Goal: Check status: Check status

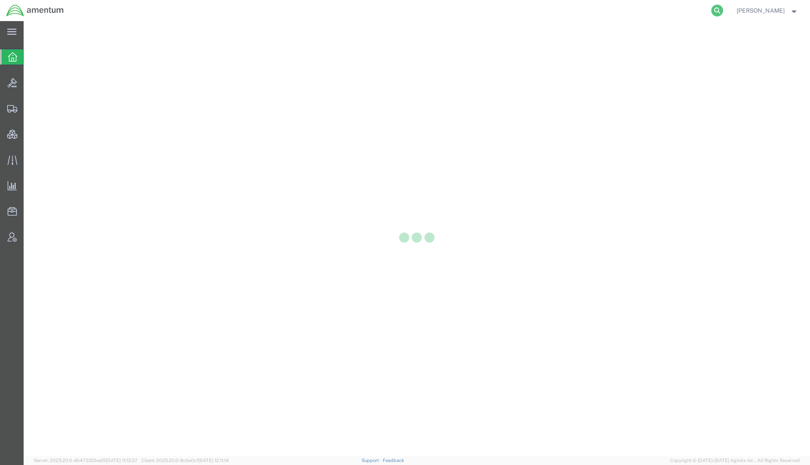
click at [716, 13] on icon at bounding box center [717, 11] width 12 height 12
click at [662, 8] on input "search" at bounding box center [583, 10] width 257 height 20
paste input "801172255"
type input "801172255"
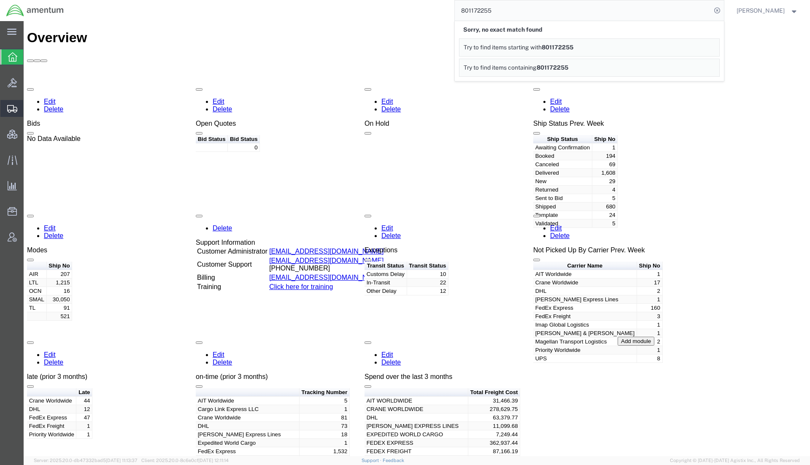
click at [29, 109] on span "Shipments" at bounding box center [26, 108] width 6 height 17
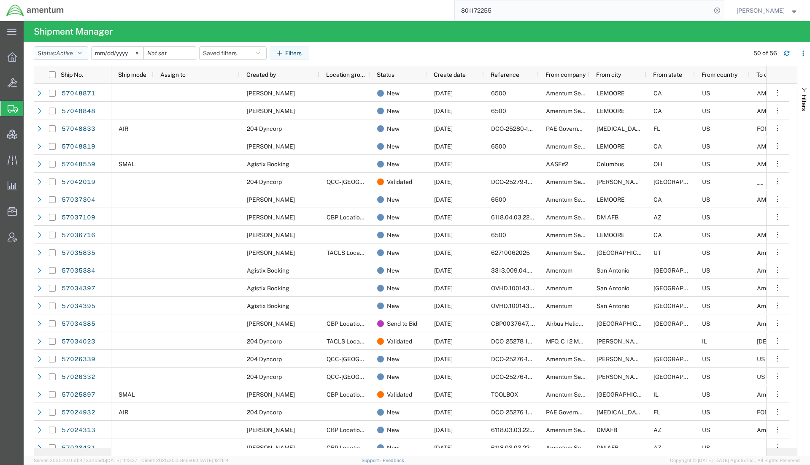
click at [81, 55] on icon "button" at bounding box center [80, 53] width 4 height 6
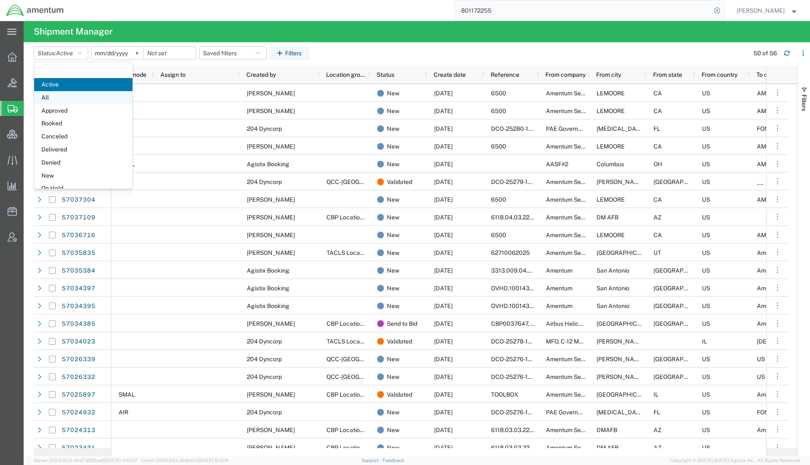
click at [64, 98] on span "All" at bounding box center [83, 97] width 98 height 13
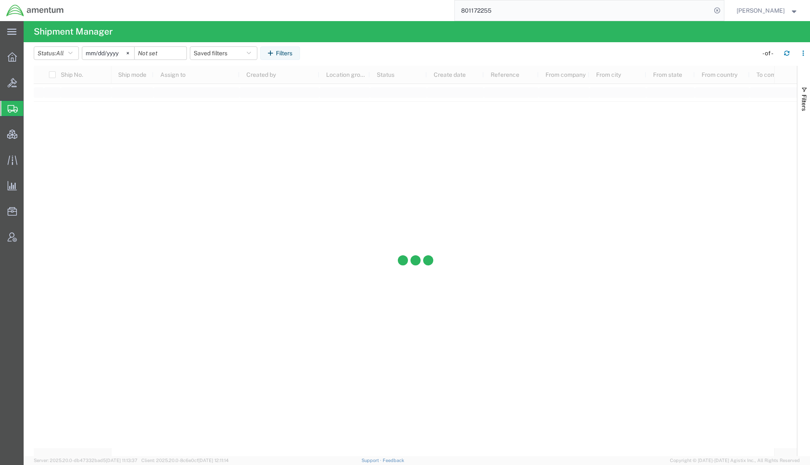
click at [103, 56] on input "[DATE]" at bounding box center [108, 53] width 52 height 13
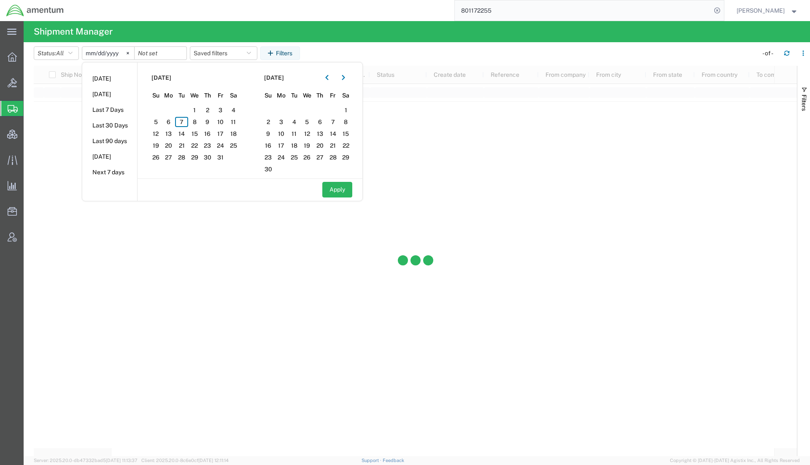
click at [93, 54] on input "[DATE]" at bounding box center [108, 53] width 52 height 13
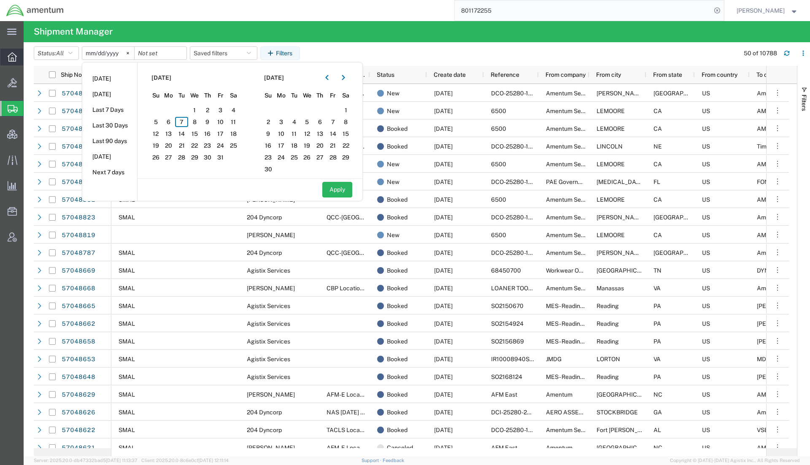
type input "2025-12-07"
click at [116, 54] on input "2025-12-01" at bounding box center [108, 53] width 52 height 13
type input "2024-12-01"
click at [157, 51] on input "date" at bounding box center [161, 53] width 52 height 13
type input "2023-12-31"
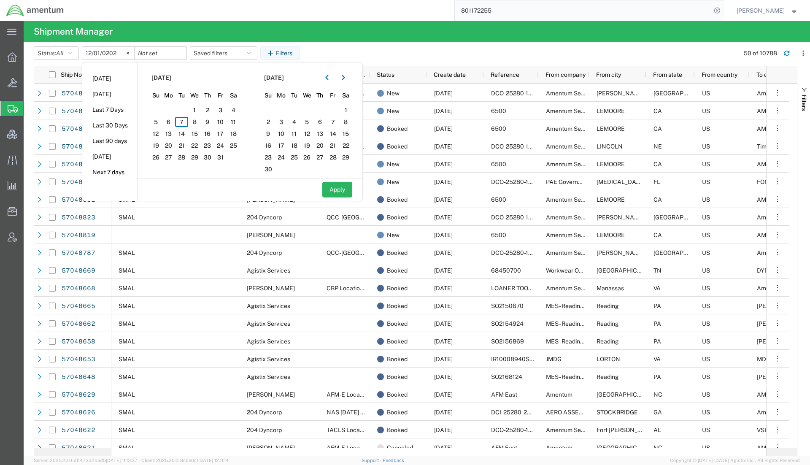
click at [117, 50] on input "2024-12-01" at bounding box center [108, 53] width 52 height 13
type input "2023-12-01"
click at [146, 59] on input "2023-12-31" at bounding box center [161, 53] width 52 height 13
click at [294, 54] on button "Filters" at bounding box center [280, 53] width 40 height 14
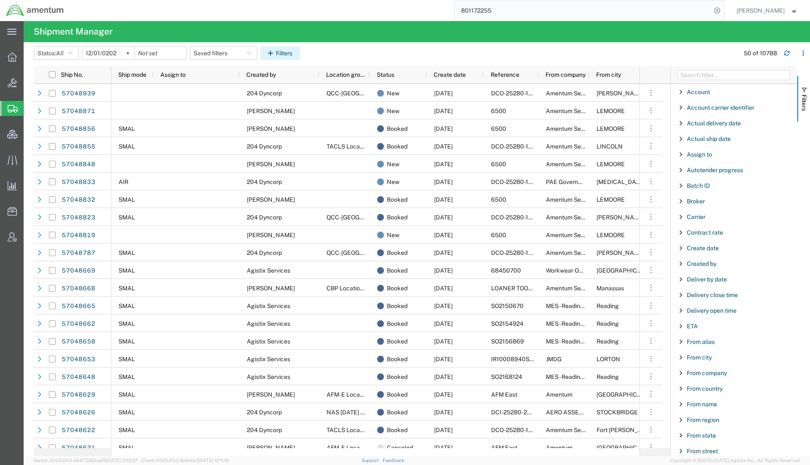
click at [285, 49] on button "Filters" at bounding box center [280, 53] width 40 height 14
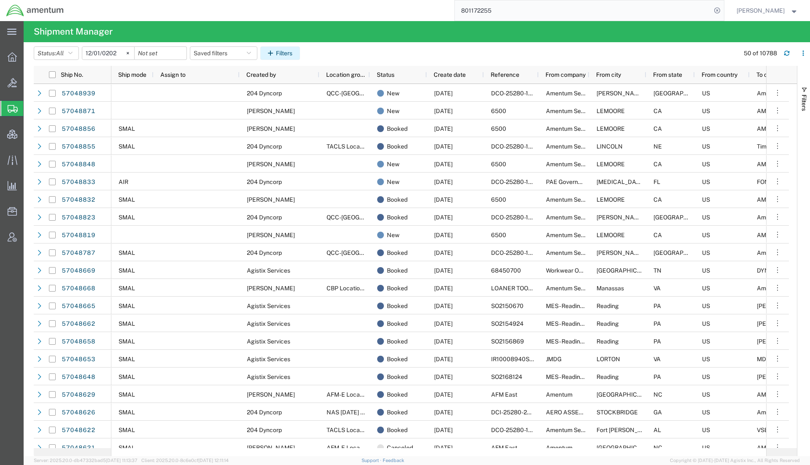
click at [285, 49] on button "Filters" at bounding box center [280, 53] width 40 height 14
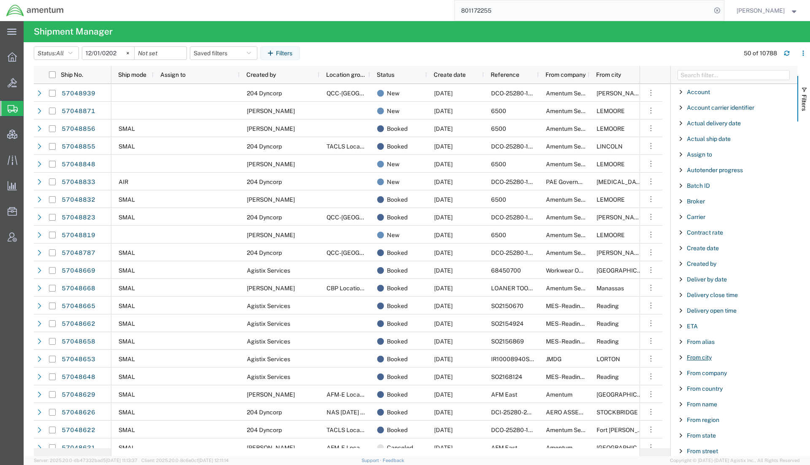
scroll to position [281, 0]
click at [699, 188] on span "From zip" at bounding box center [698, 185] width 23 height 7
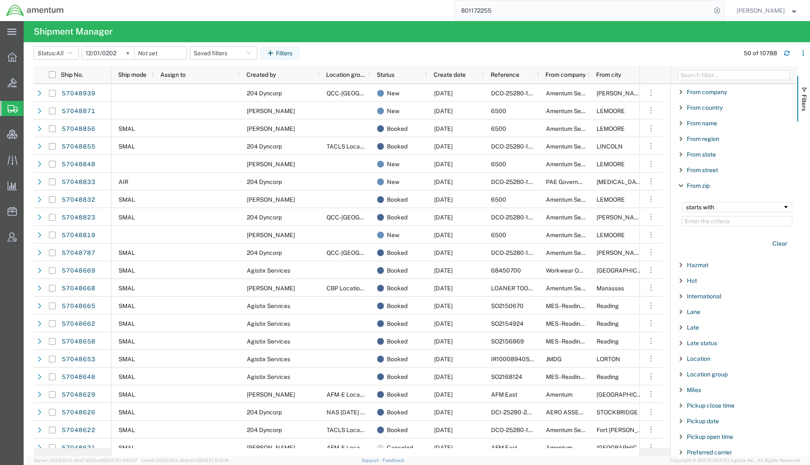
click at [710, 224] on input "Filter Value" at bounding box center [737, 221] width 111 height 10
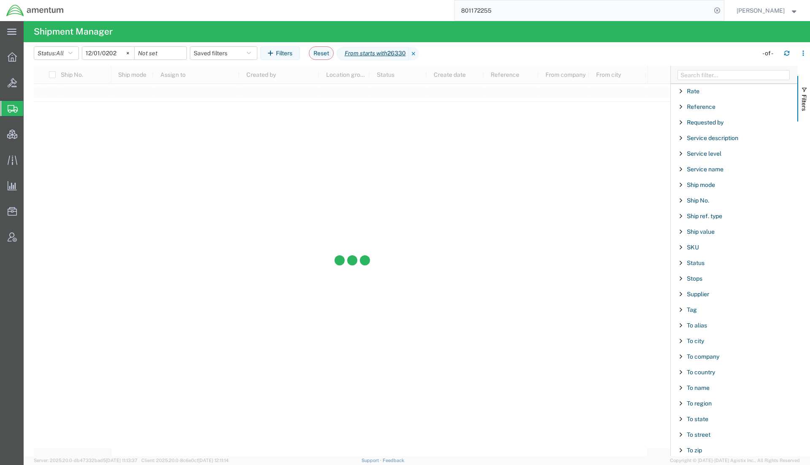
scroll to position [728, 0]
type input "26330"
click at [697, 404] on span "To zip" at bounding box center [694, 401] width 15 height 7
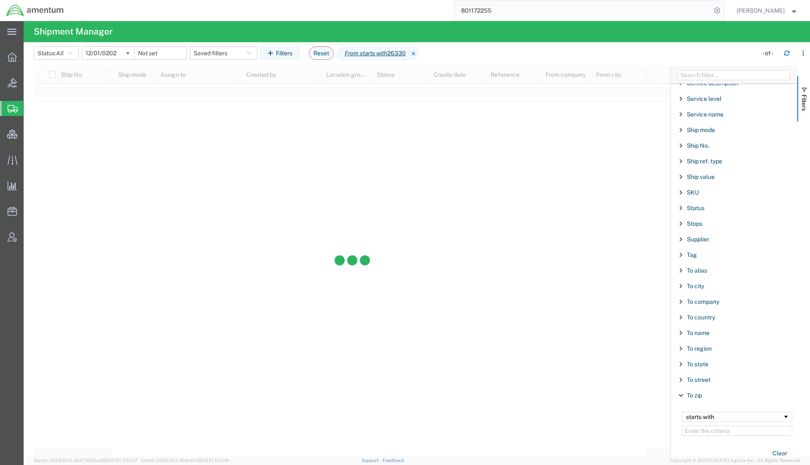
click at [697, 434] on input "Filter Value" at bounding box center [737, 431] width 111 height 10
type input "75038"
click at [157, 52] on input "2023-12-31" at bounding box center [161, 53] width 52 height 13
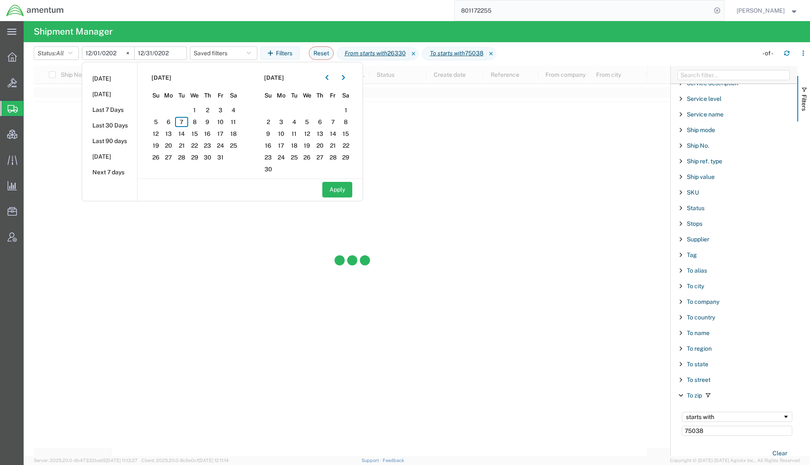
click at [176, 53] on input "2023-12-31" at bounding box center [161, 53] width 52 height 13
click at [343, 186] on button "Apply" at bounding box center [337, 190] width 30 height 16
type input "2023-11-30"
type input "2023-12-30"
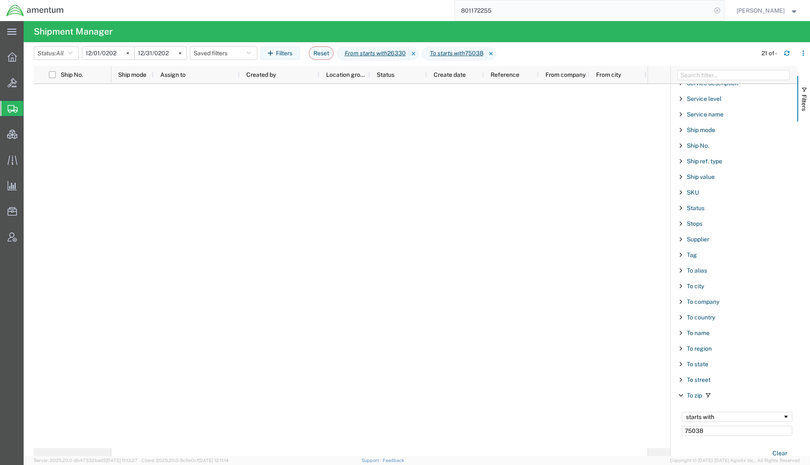
click at [717, 9] on icon at bounding box center [717, 11] width 12 height 12
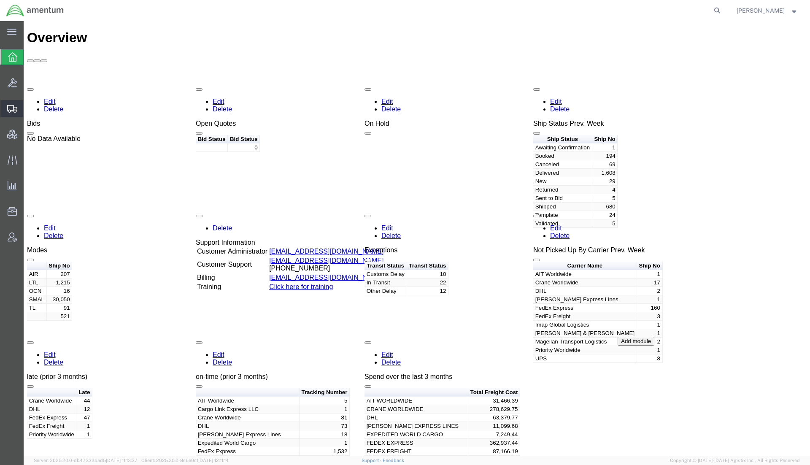
click at [29, 108] on span "Shipments" at bounding box center [26, 108] width 6 height 17
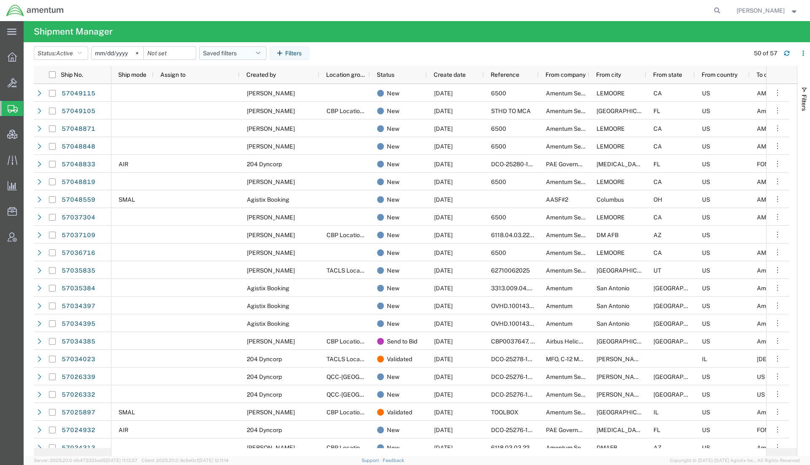
click at [229, 52] on button "Saved filters" at bounding box center [233, 53] width 68 height 14
click at [238, 110] on span "Active DCI shipments" at bounding box center [255, 106] width 111 height 16
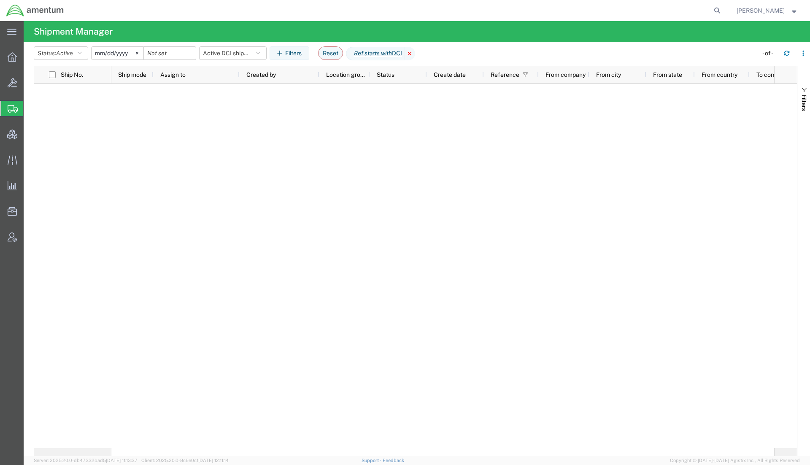
click at [415, 56] on icon at bounding box center [410, 54] width 10 height 14
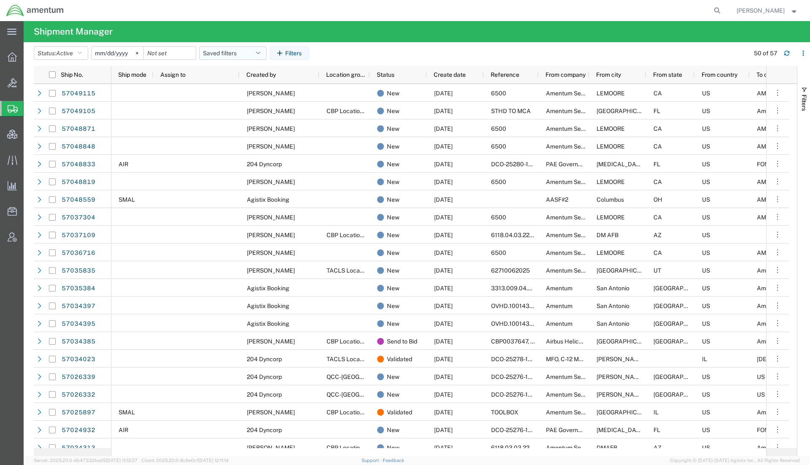
click at [249, 58] on button "Saved filters" at bounding box center [233, 53] width 68 height 14
click at [257, 122] on span "shipments for JCEUP" at bounding box center [255, 121] width 111 height 16
type input "[DATE]"
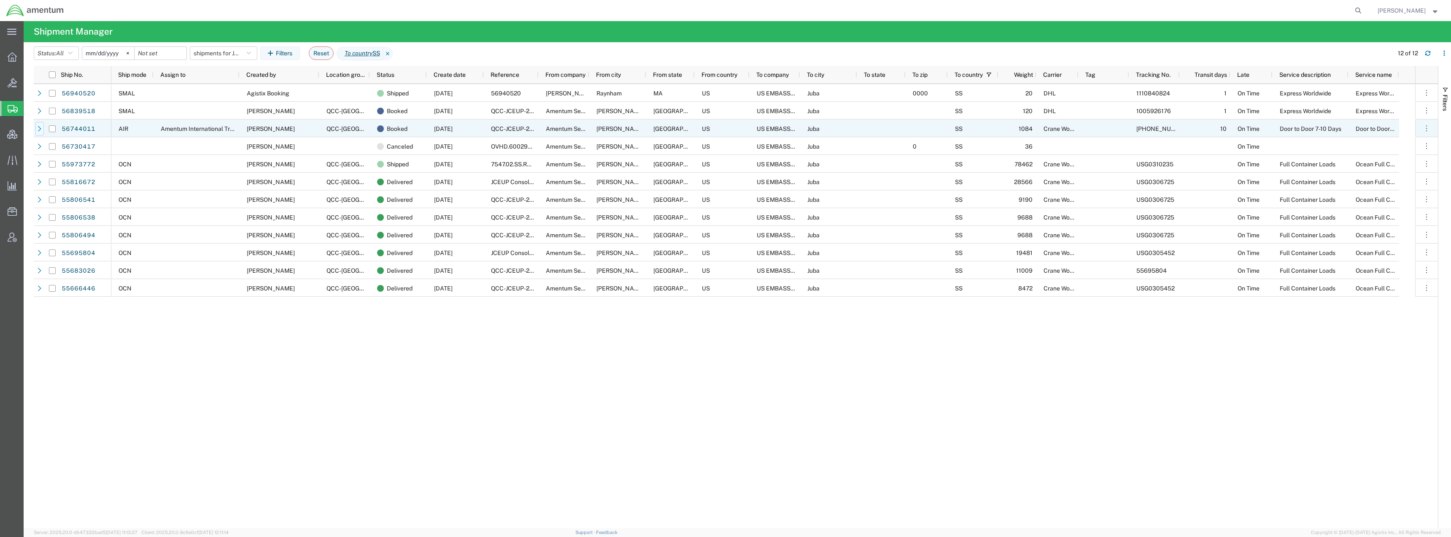
click at [36, 130] on div at bounding box center [39, 129] width 8 height 14
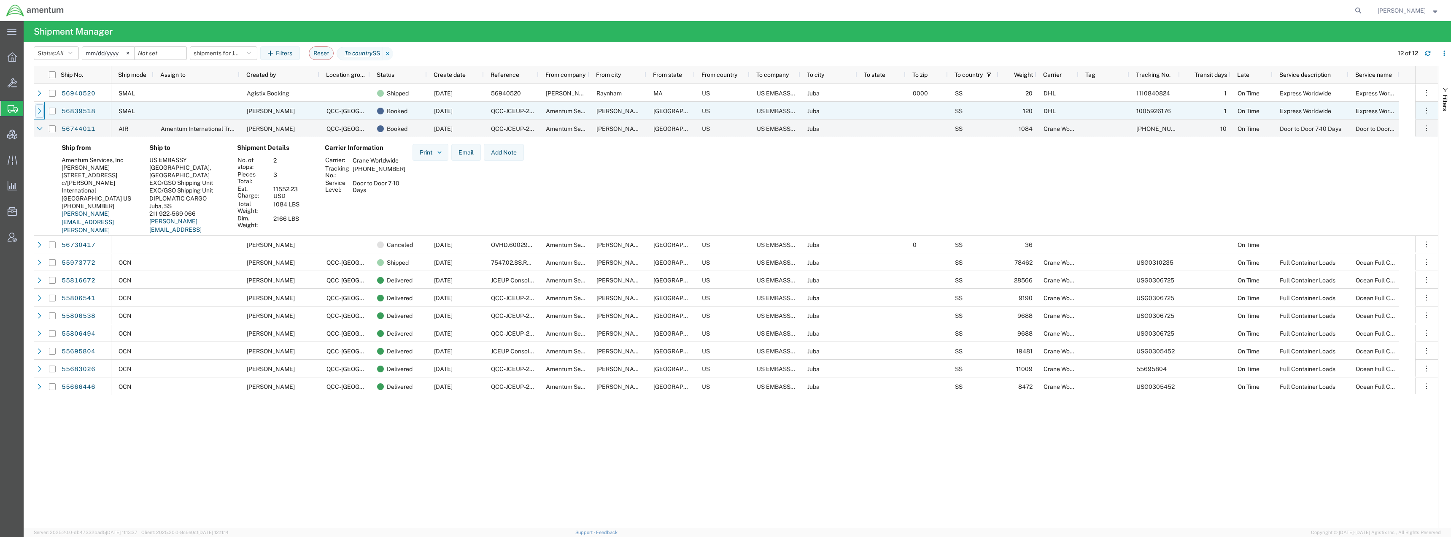
click at [41, 113] on icon at bounding box center [40, 111] width 6 height 6
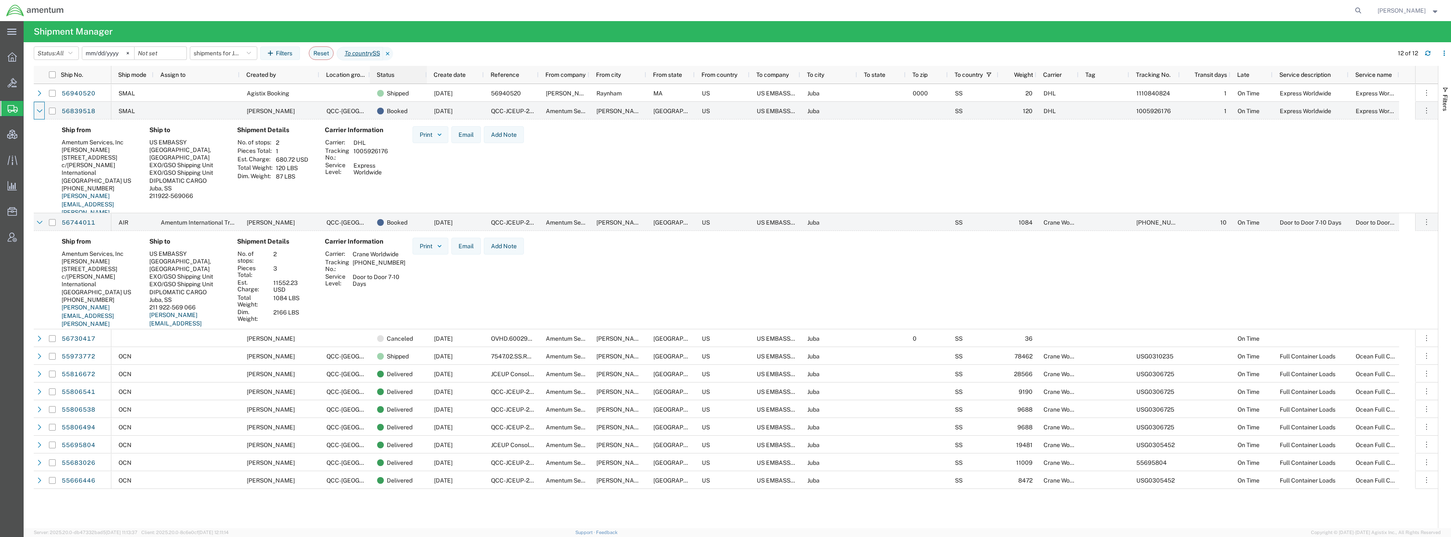
click at [384, 75] on span "Status" at bounding box center [386, 74] width 18 height 7
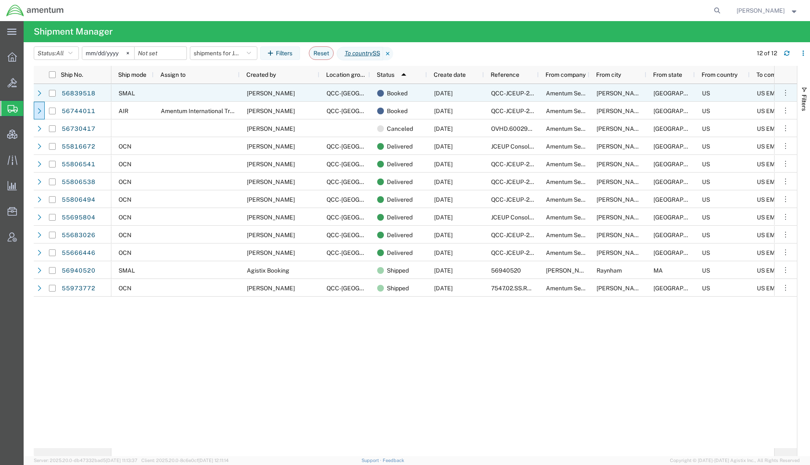
drag, startPoint x: 40, startPoint y: 92, endPoint x: 41, endPoint y: 96, distance: 4.2
click at [40, 92] on icon at bounding box center [39, 92] width 3 height 5
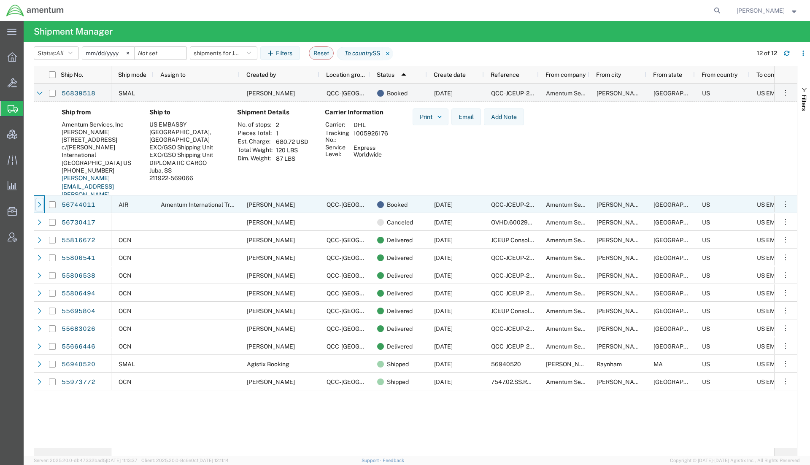
click at [37, 204] on icon at bounding box center [40, 205] width 6 height 6
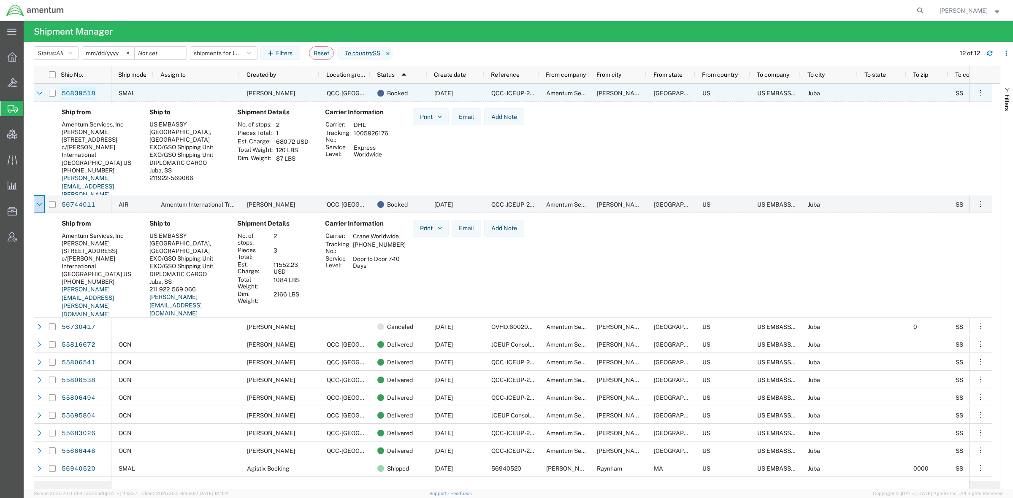
click at [93, 91] on link "56839518" at bounding box center [78, 94] width 35 height 14
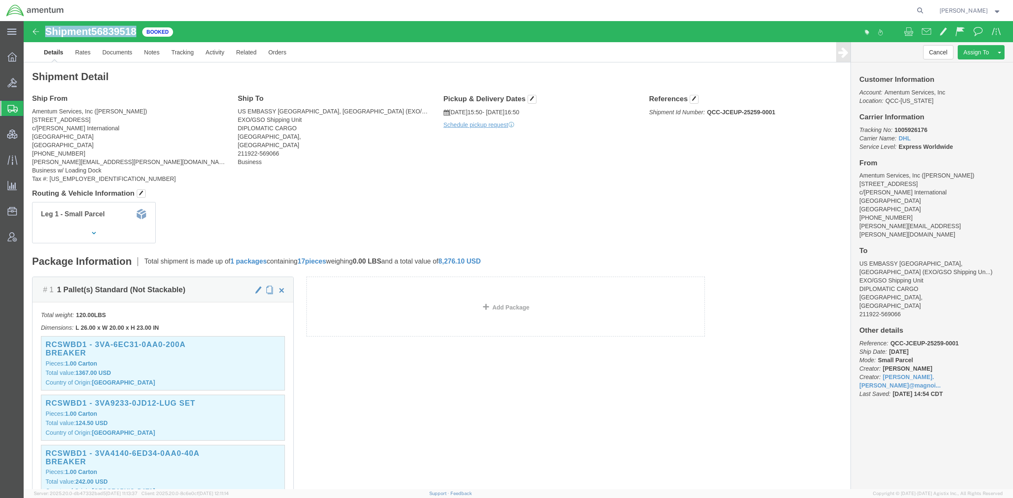
drag, startPoint x: 116, startPoint y: 11, endPoint x: 19, endPoint y: 10, distance: 97.5
click div "Shipment 56839518 Booked"
copy h1 "Shipment 56839518"
drag, startPoint x: 751, startPoint y: 92, endPoint x: 660, endPoint y: 93, distance: 90.7
click p "Shipment Id Number: QCC-JCEUP-25259-0001"
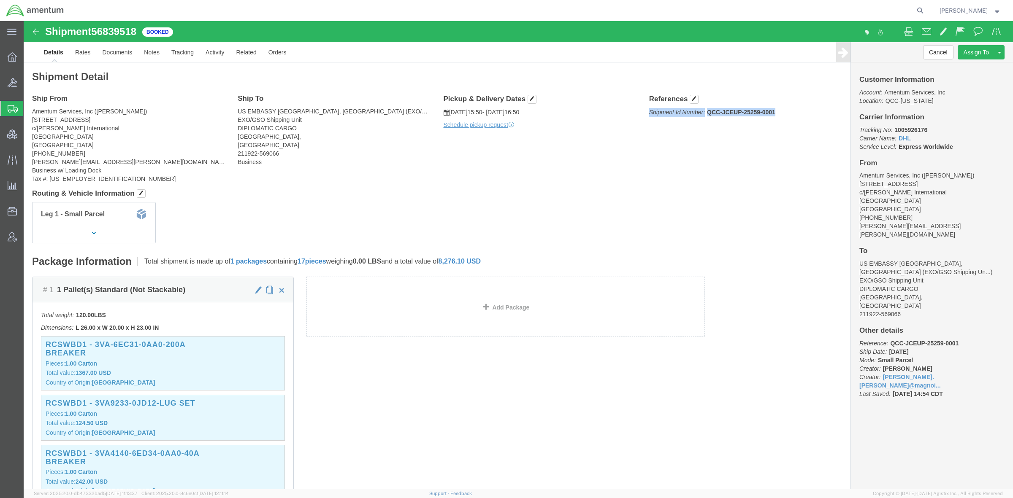
drag, startPoint x: 622, startPoint y: 94, endPoint x: 749, endPoint y: 95, distance: 127.4
click p "Shipment Id Number: QCC-JCEUP-25259-0001"
copy span "Shipment Id Number: QCC-JCEUP-25259-0001"
click p "Shipment Id Number: QCC-JCEUP-25259-0001"
copy b "QCC-JCEUP-25259-0001"
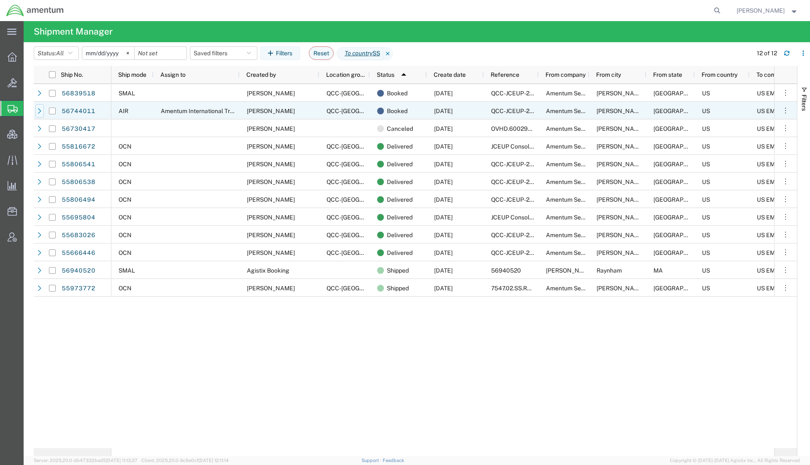
click at [37, 112] on icon at bounding box center [40, 111] width 6 height 6
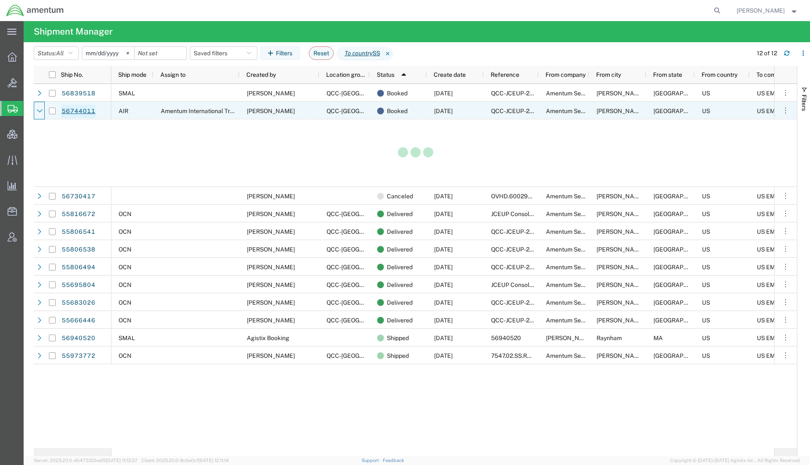
click at [91, 108] on link "56744011" at bounding box center [78, 112] width 35 height 14
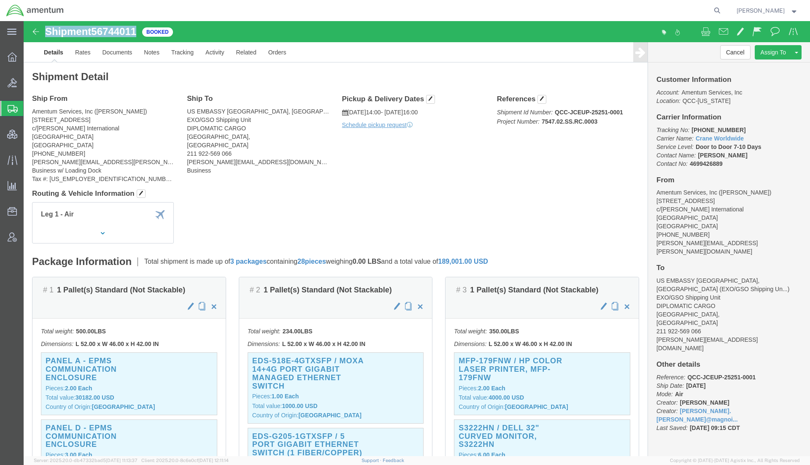
drag, startPoint x: 114, startPoint y: 13, endPoint x: 19, endPoint y: 9, distance: 95.0
click div "Shipment 56744011 Booked"
copy h1 "Shipment 56744011"
click div "Customer Information Account: Amentum Services, Inc Location: QCC-[US_STATE] Ca…"
drag, startPoint x: 596, startPoint y: 95, endPoint x: 602, endPoint y: 92, distance: 6.8
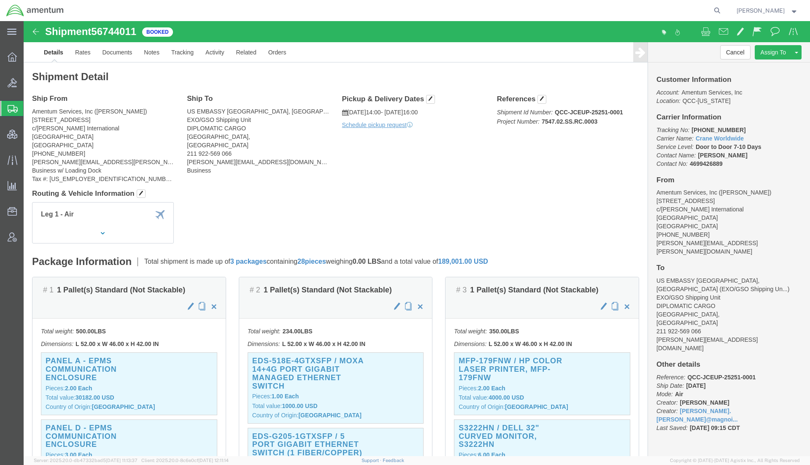
click p "Shipment Id Number: QCC-JCEUP-25251-0001 Project Number: 7547.02.SS.RC.0003"
drag, startPoint x: 582, startPoint y: 107, endPoint x: 470, endPoint y: 78, distance: 115.4
click div "References Shipment Id Number: QCC-JCEUP-25251-0001 Project Number: 7547.02.SS.…"
click icon "Carrier Name:"
drag, startPoint x: 629, startPoint y: 110, endPoint x: 722, endPoint y: 118, distance: 94.0
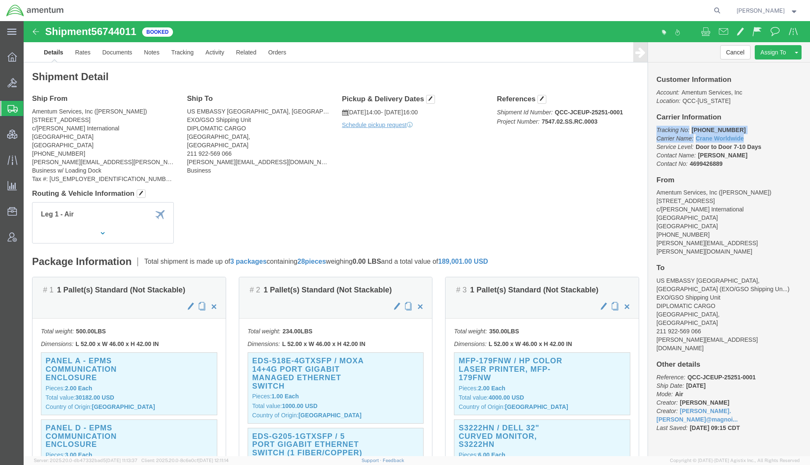
click p "Tracking No: [PHONE_NUMBER] Carrier Name: Crane Worldwide Crane Worldwide Servi…"
copy p "Tracking No: [PHONE_NUMBER] Carrier Name: Crane Worldwide Crane Worldwide"
click at [717, 11] on icon at bounding box center [717, 11] width 12 height 12
paste input "0348127420"
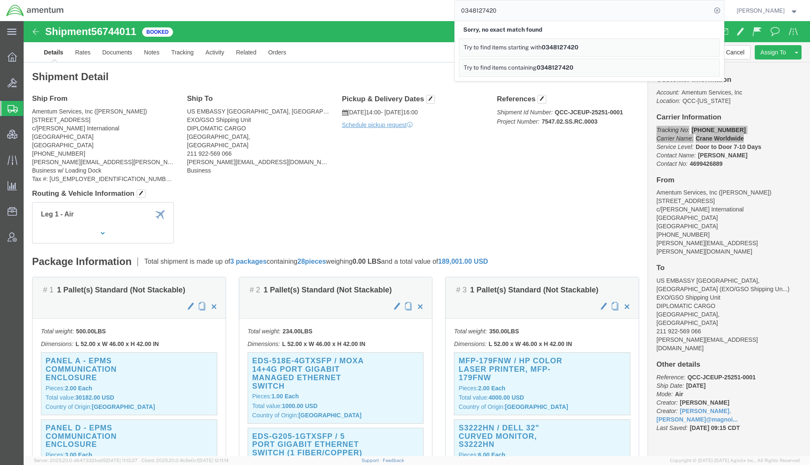
click at [469, 12] on input "0348127420" at bounding box center [583, 10] width 257 height 20
type input "034-8127420"
click div "Leg 1 - Air"
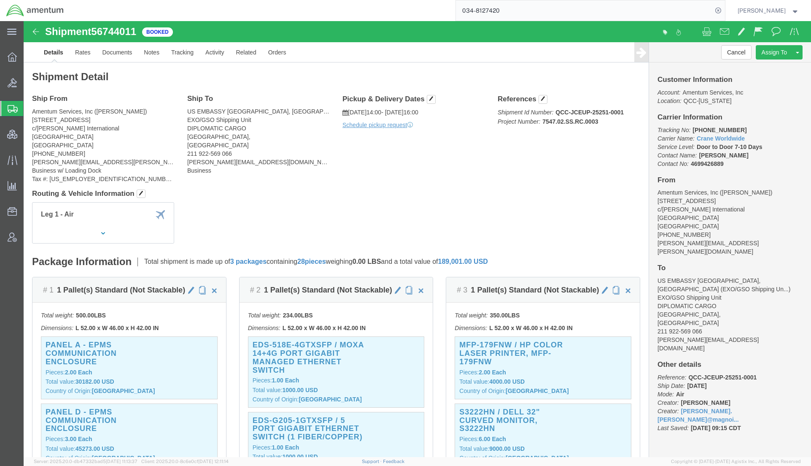
click at [30, 109] on span "Shipments" at bounding box center [26, 108] width 7 height 17
